Goal: Navigation & Orientation: Find specific page/section

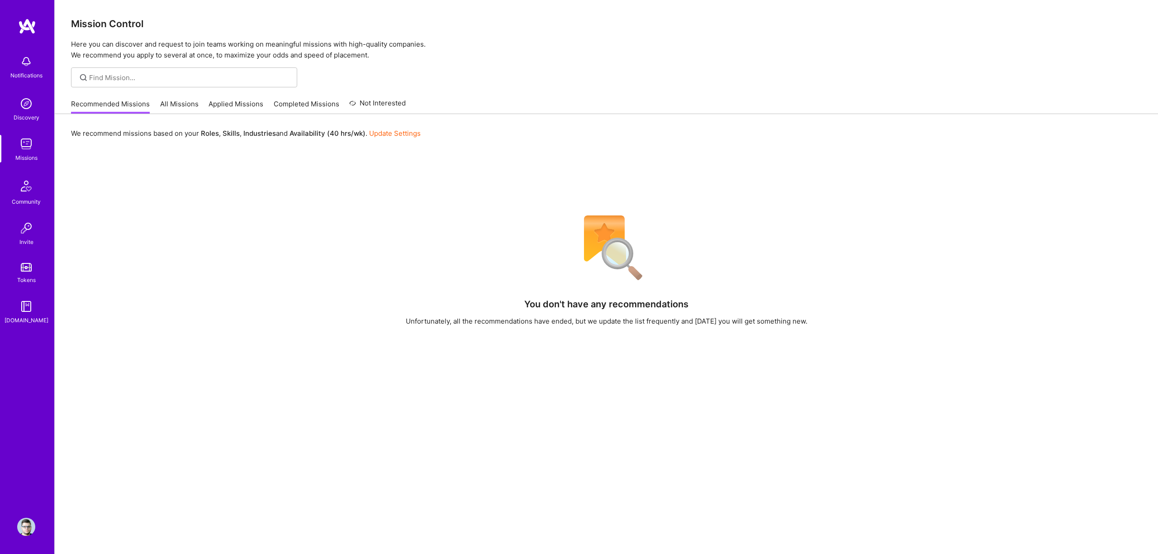
click at [25, 362] on div "Notifications Discovery Missions Community Invite Tokens [DOMAIN_NAME]" at bounding box center [27, 261] width 54 height 487
click at [34, 110] on img at bounding box center [26, 104] width 18 height 18
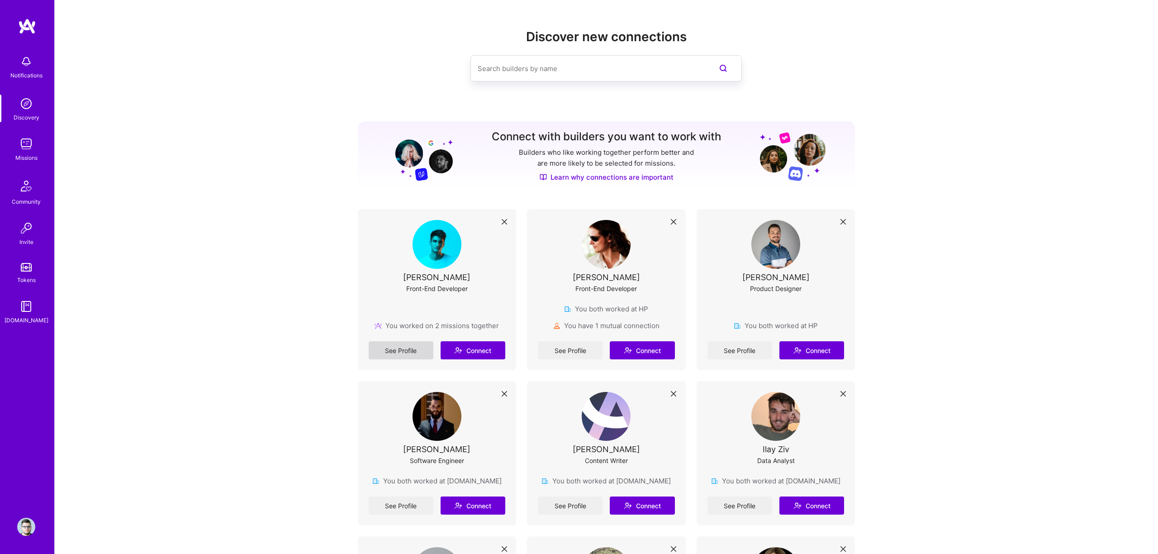
click at [407, 350] on link "See Profile" at bounding box center [401, 350] width 65 height 18
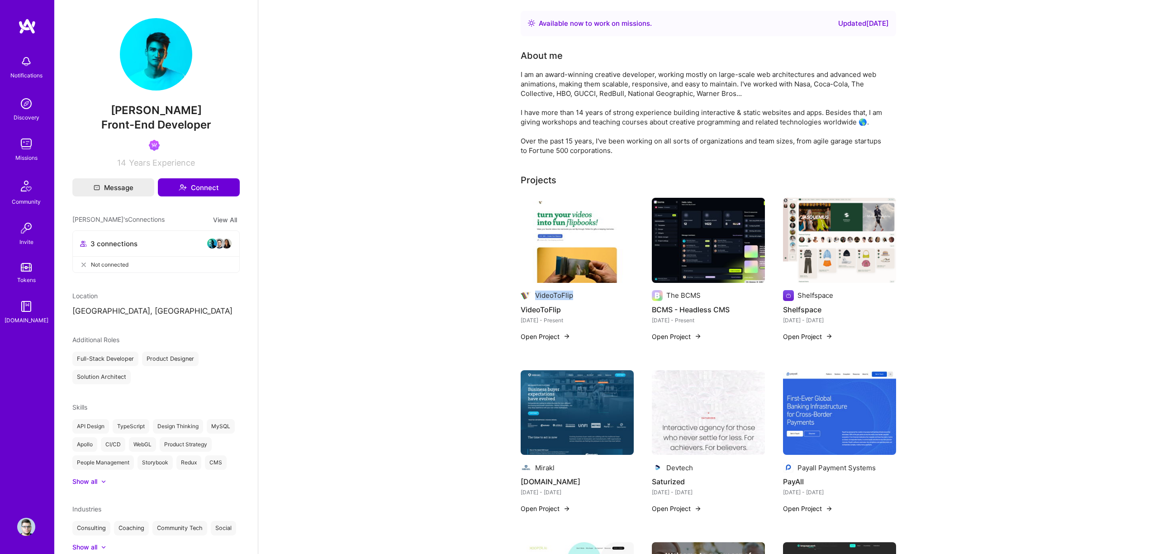
click at [555, 337] on button "Open Project" at bounding box center [546, 337] width 50 height 10
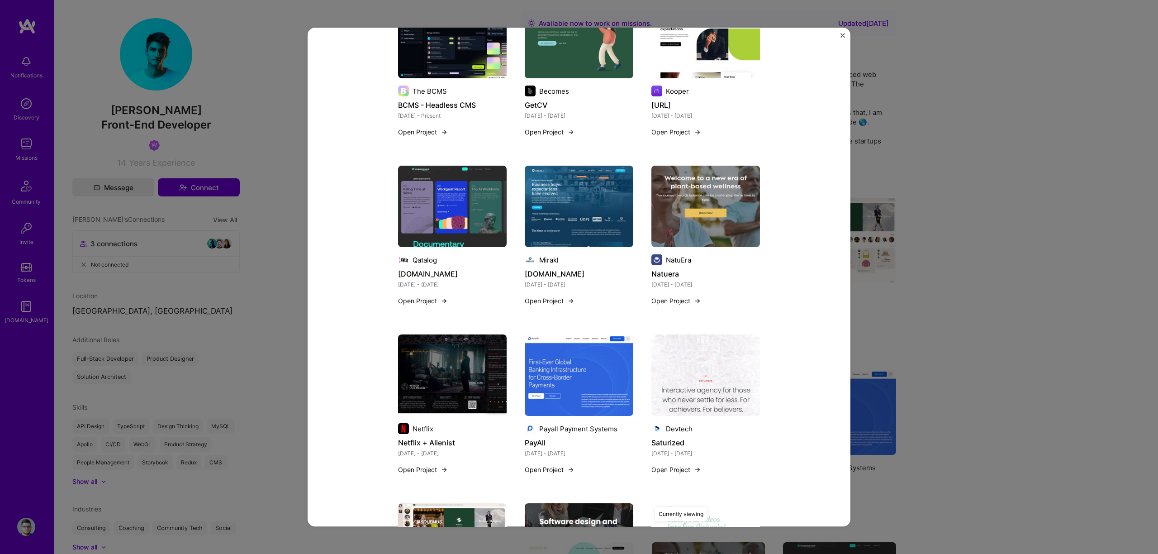
scroll to position [1179, 0]
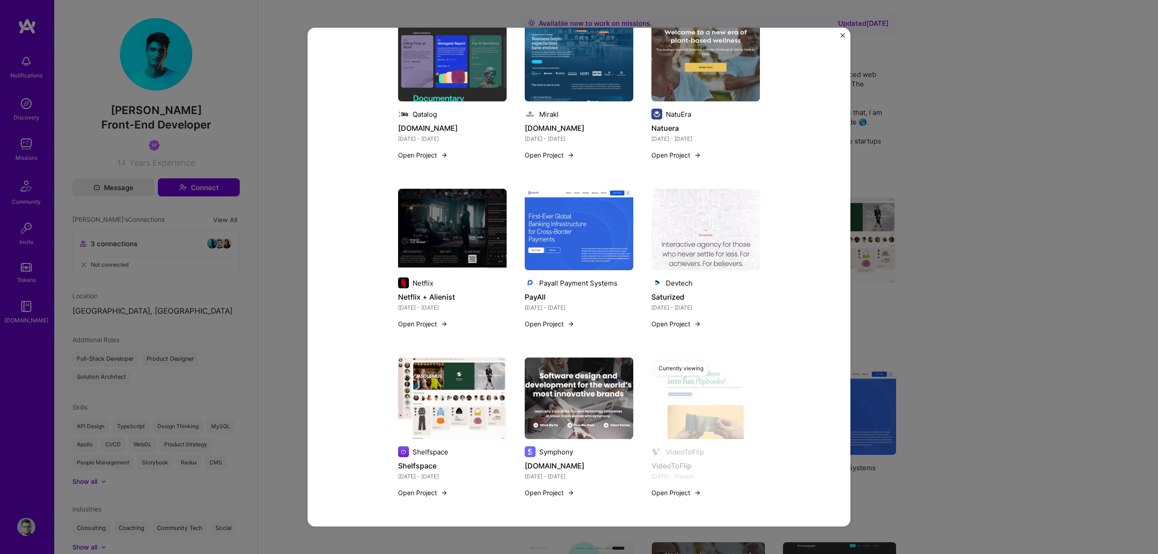
click at [941, 267] on div "VideoToFlip VideoToFlip Arts / Culture, B2C Project link Role Founder, Designer…" at bounding box center [579, 277] width 1158 height 554
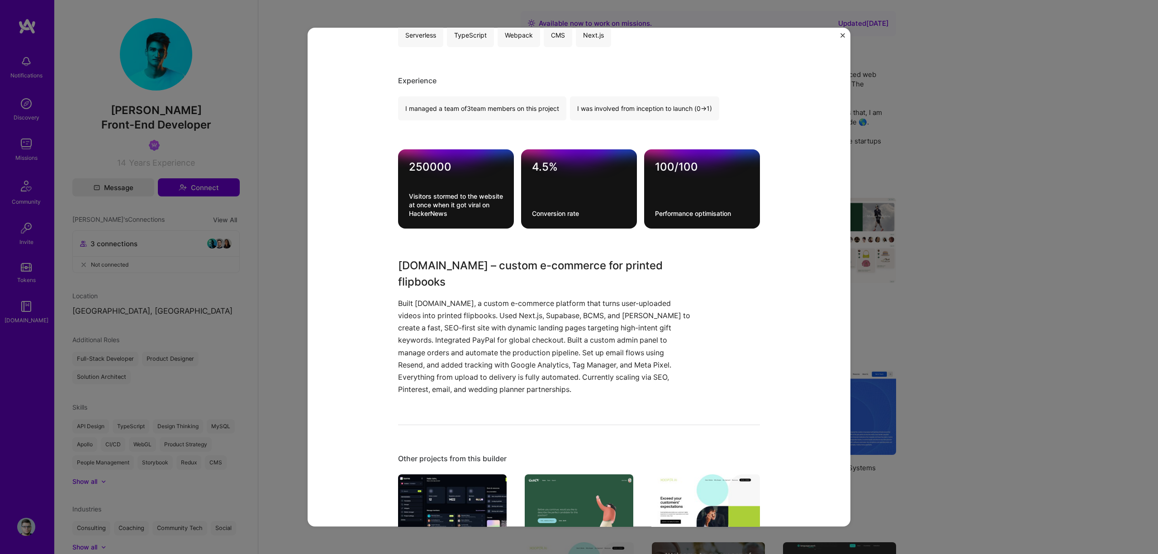
scroll to position [513, 0]
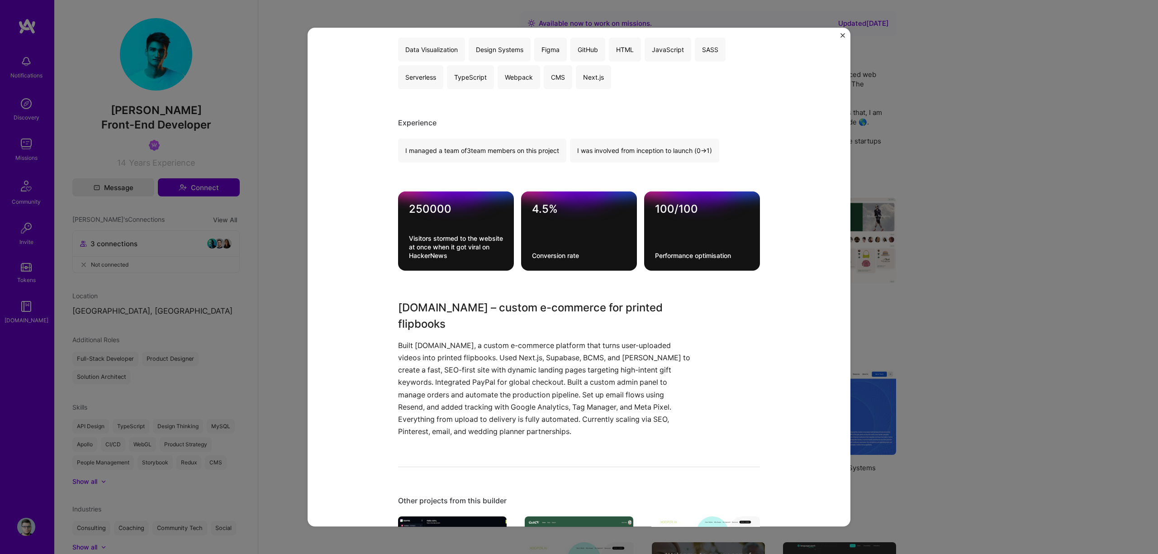
click at [841, 36] on img "Close" at bounding box center [843, 35] width 5 height 5
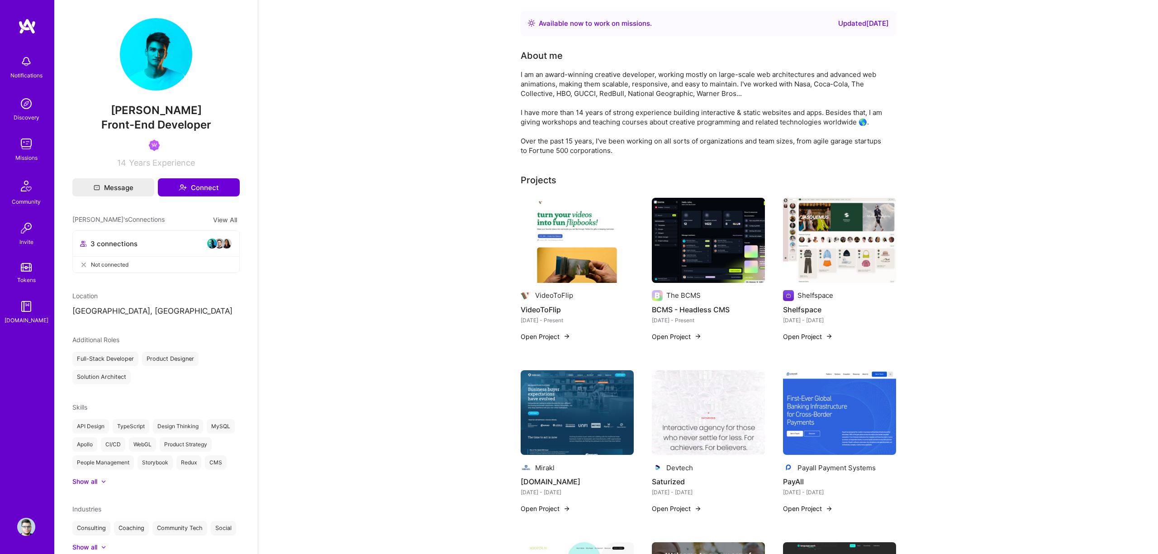
scroll to position [98, 0]
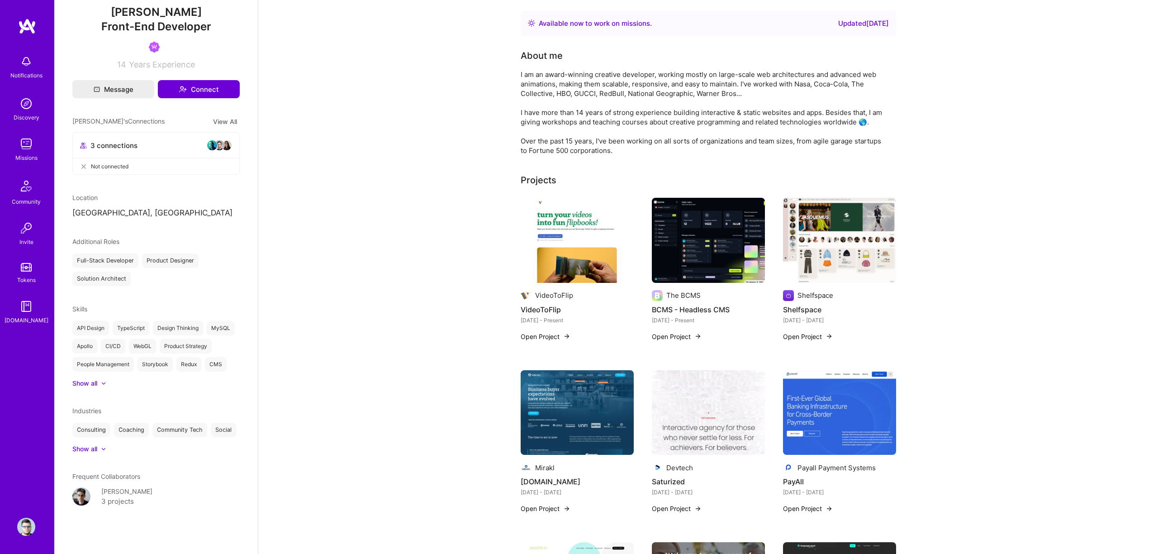
click at [141, 491] on div "[PERSON_NAME]" at bounding box center [126, 491] width 51 height 10
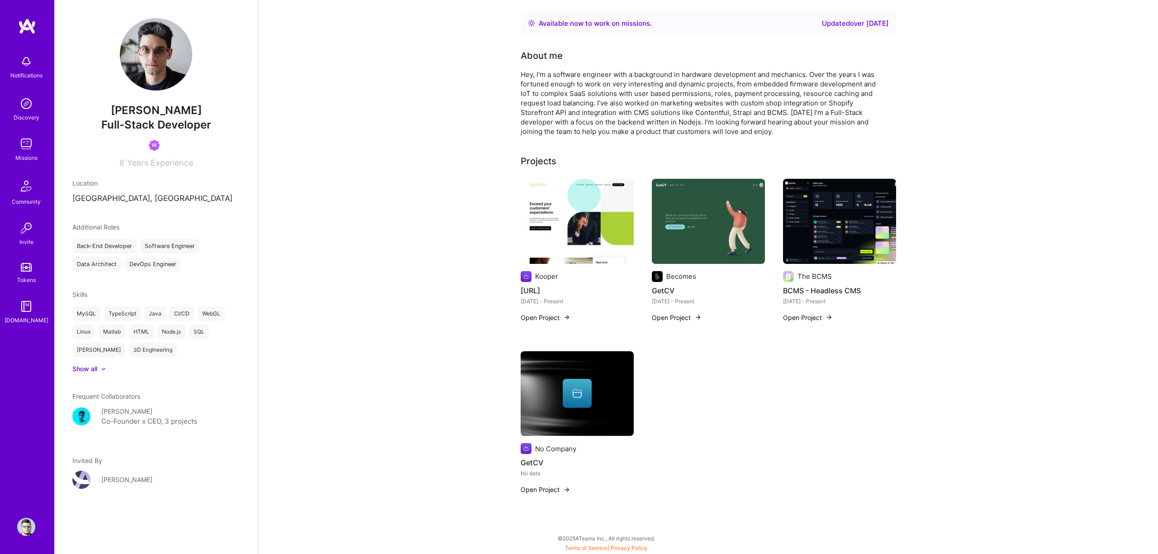
click at [29, 150] on img at bounding box center [26, 144] width 18 height 18
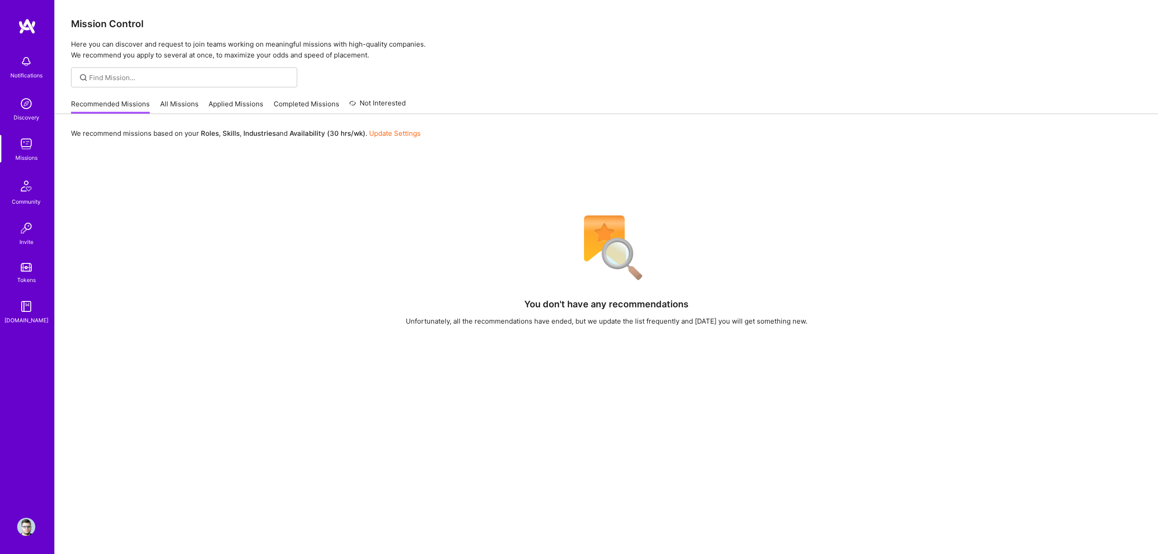
click at [34, 117] on div "Discovery" at bounding box center [27, 118] width 26 height 10
